Goal: Understand site structure: Understand site structure

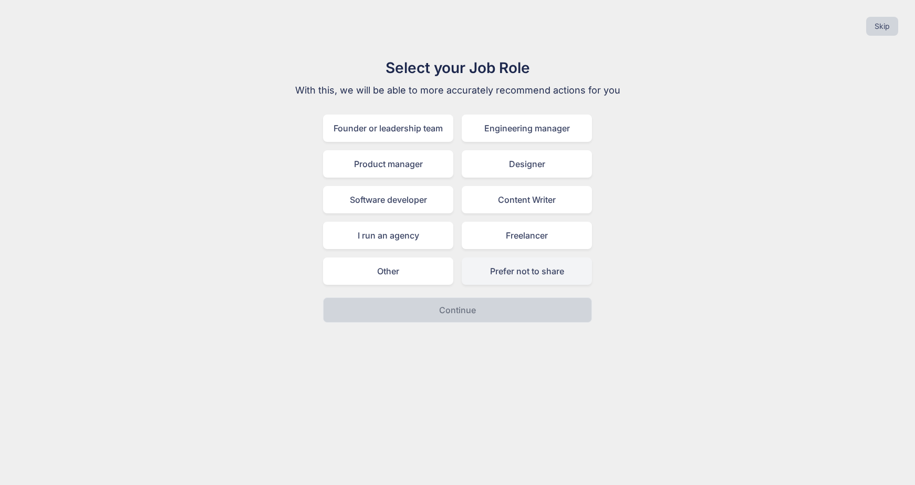
click at [485, 267] on div "Prefer not to share" at bounding box center [527, 270] width 130 height 27
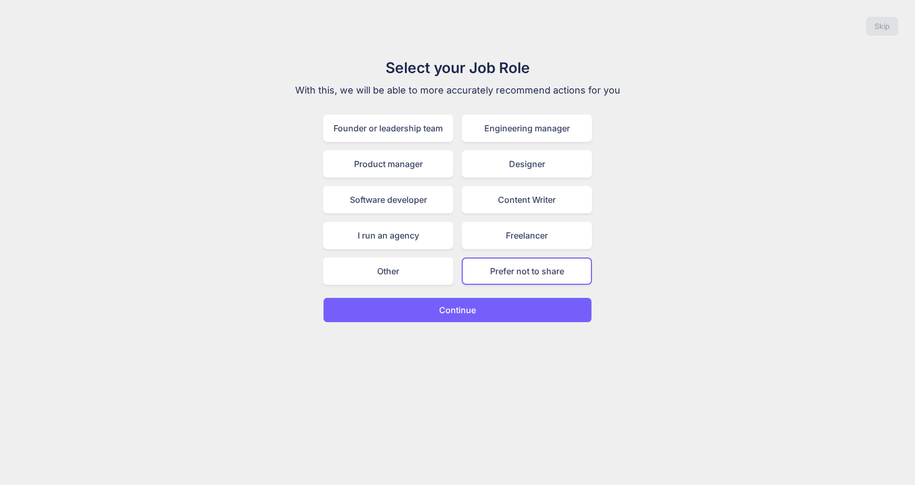
click at [476, 303] on button "Continue" at bounding box center [457, 309] width 269 height 25
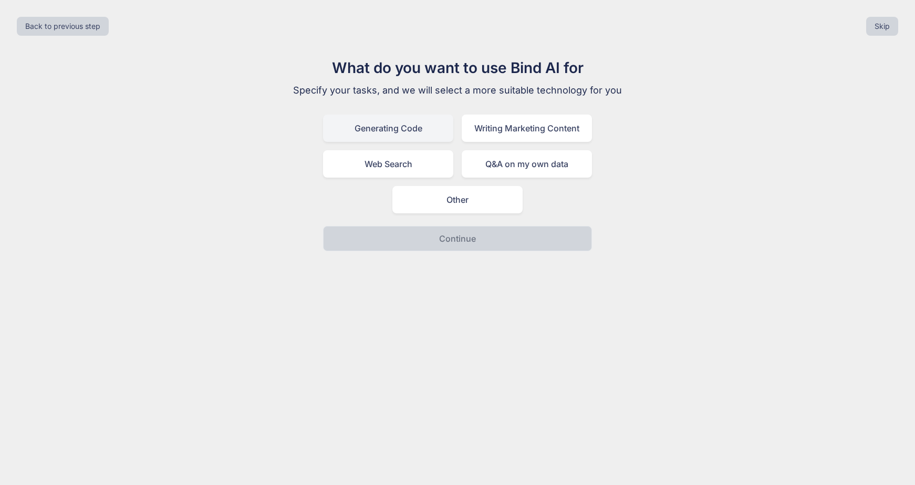
click at [421, 138] on div "Generating Code" at bounding box center [388, 128] width 130 height 27
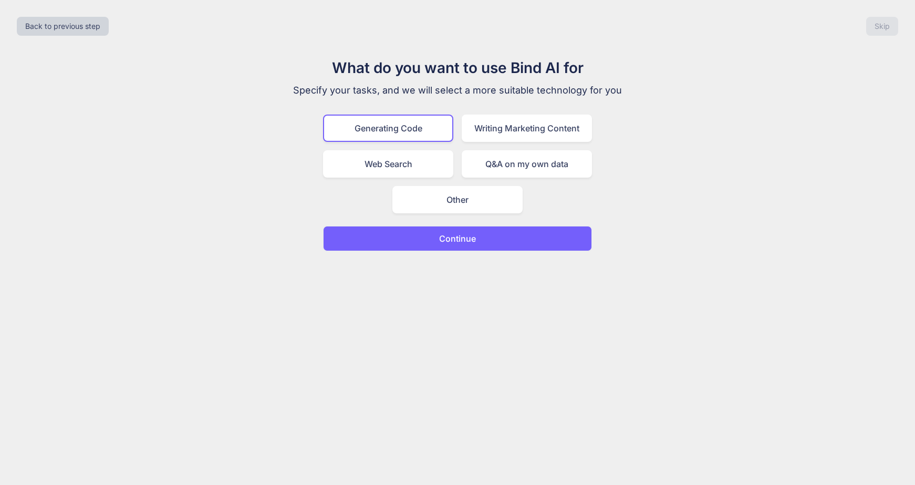
click at [462, 252] on div "Back to previous step Skip What do you want to use Bind AI for Specify your tas…" at bounding box center [457, 242] width 915 height 485
click at [466, 244] on p "Continue" at bounding box center [457, 238] width 37 height 13
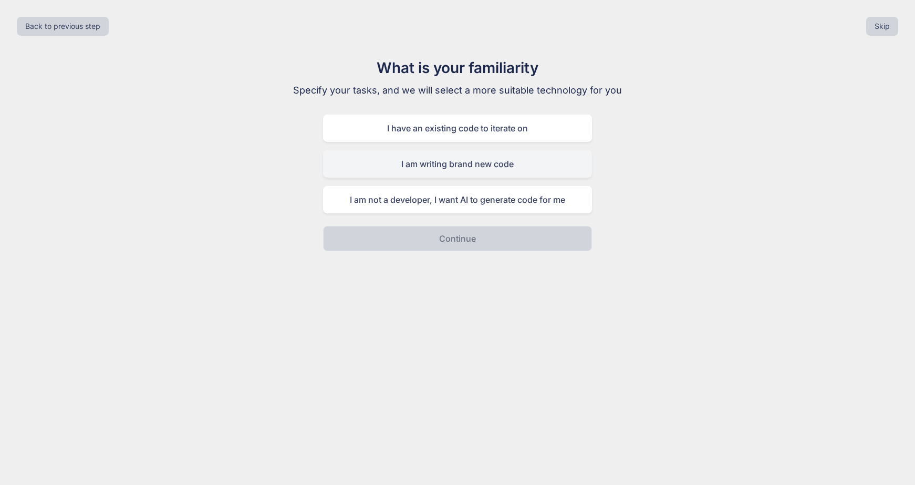
click at [501, 163] on div "I am writing brand new code" at bounding box center [457, 163] width 269 height 27
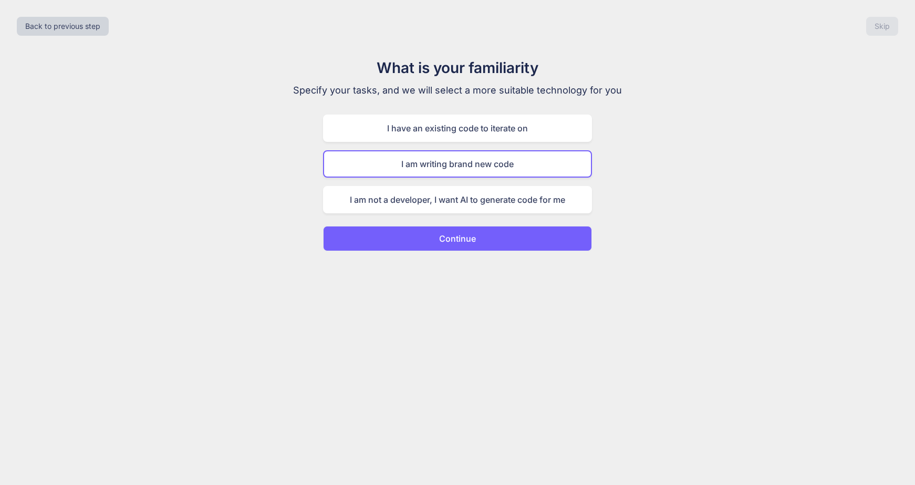
click at [479, 236] on button "Continue" at bounding box center [457, 238] width 269 height 25
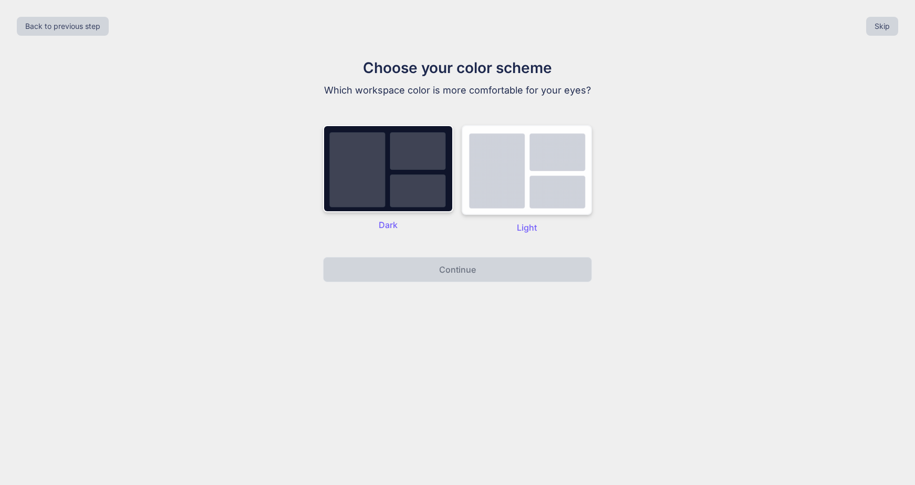
click at [512, 204] on img at bounding box center [527, 170] width 130 height 90
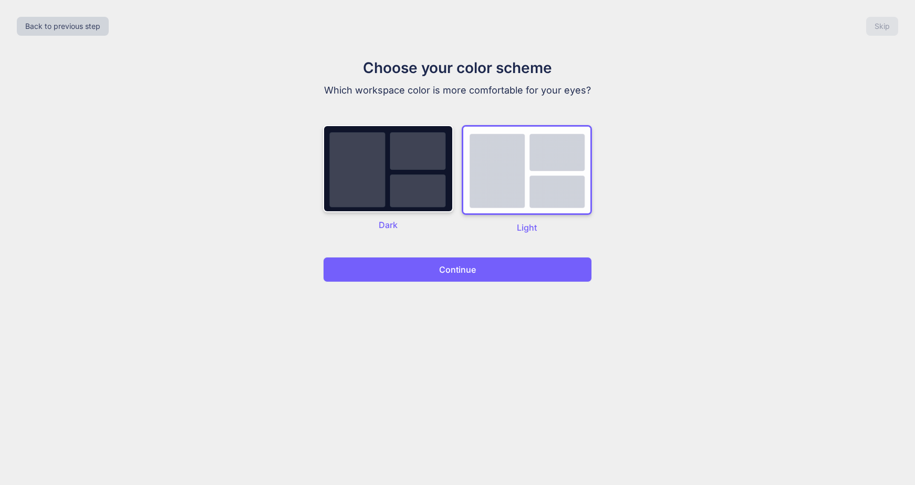
click at [468, 274] on p "Continue" at bounding box center [457, 269] width 37 height 13
click at [459, 273] on p "Continue" at bounding box center [457, 269] width 37 height 13
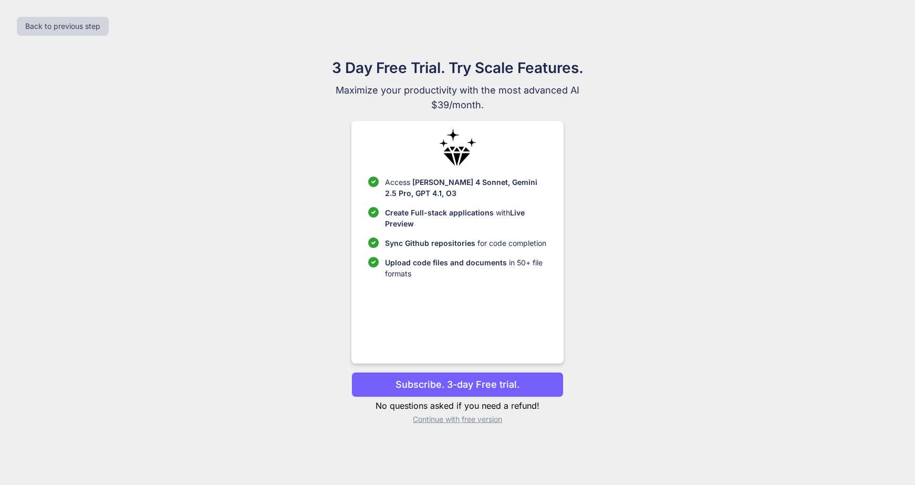
click at [450, 420] on p "Continue with free version" at bounding box center [457, 419] width 212 height 11
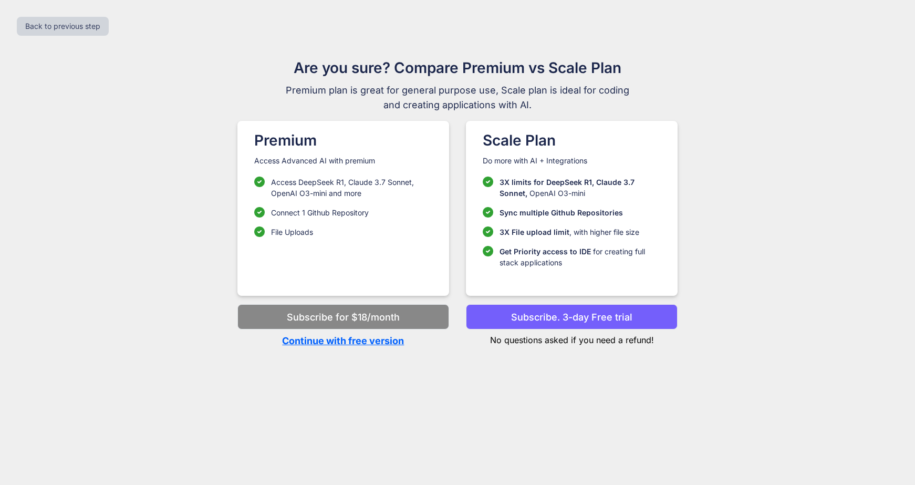
click at [389, 342] on p "Continue with free version" at bounding box center [343, 341] width 212 height 14
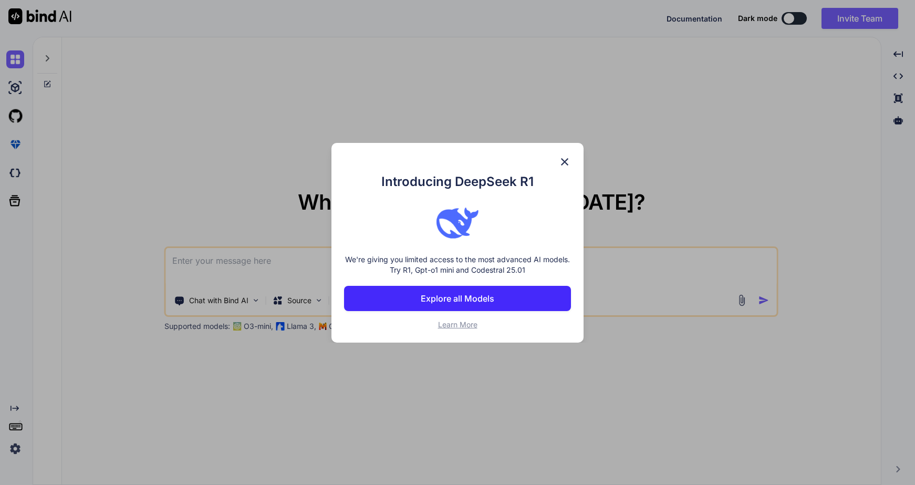
click at [468, 303] on p "Explore all Models" at bounding box center [458, 298] width 74 height 13
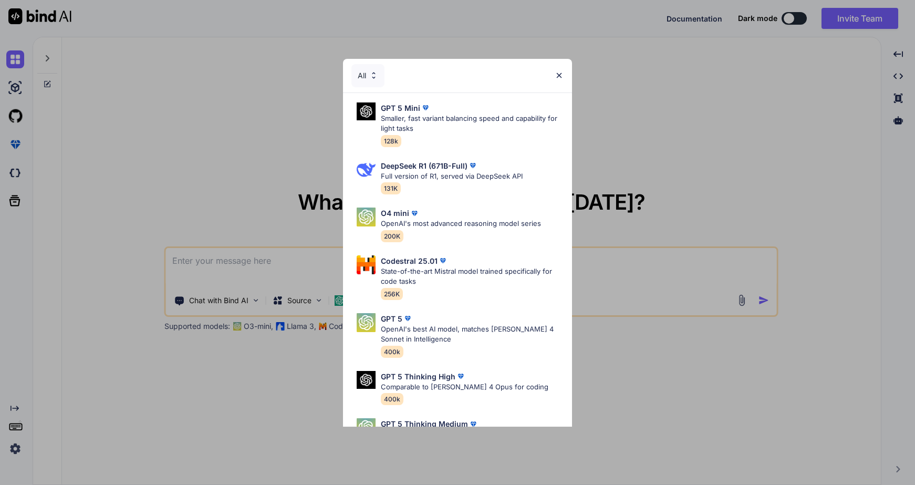
click at [558, 76] on img at bounding box center [559, 75] width 9 height 9
